Goal: Information Seeking & Learning: Learn about a topic

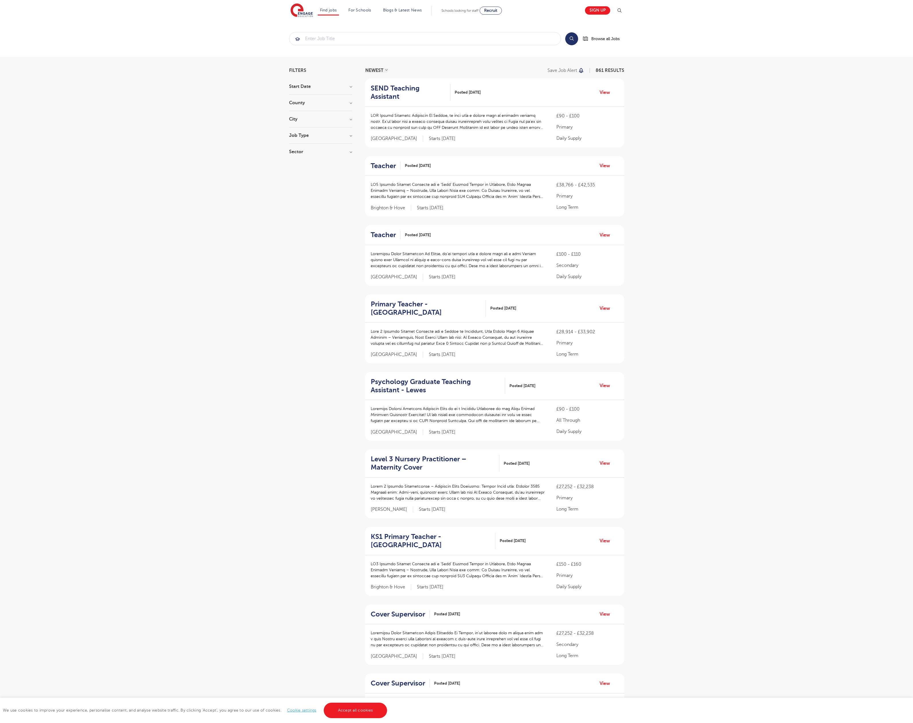
click at [355, 711] on link "Accept all cookies" at bounding box center [356, 710] width 64 height 15
